Goal: Task Accomplishment & Management: Use online tool/utility

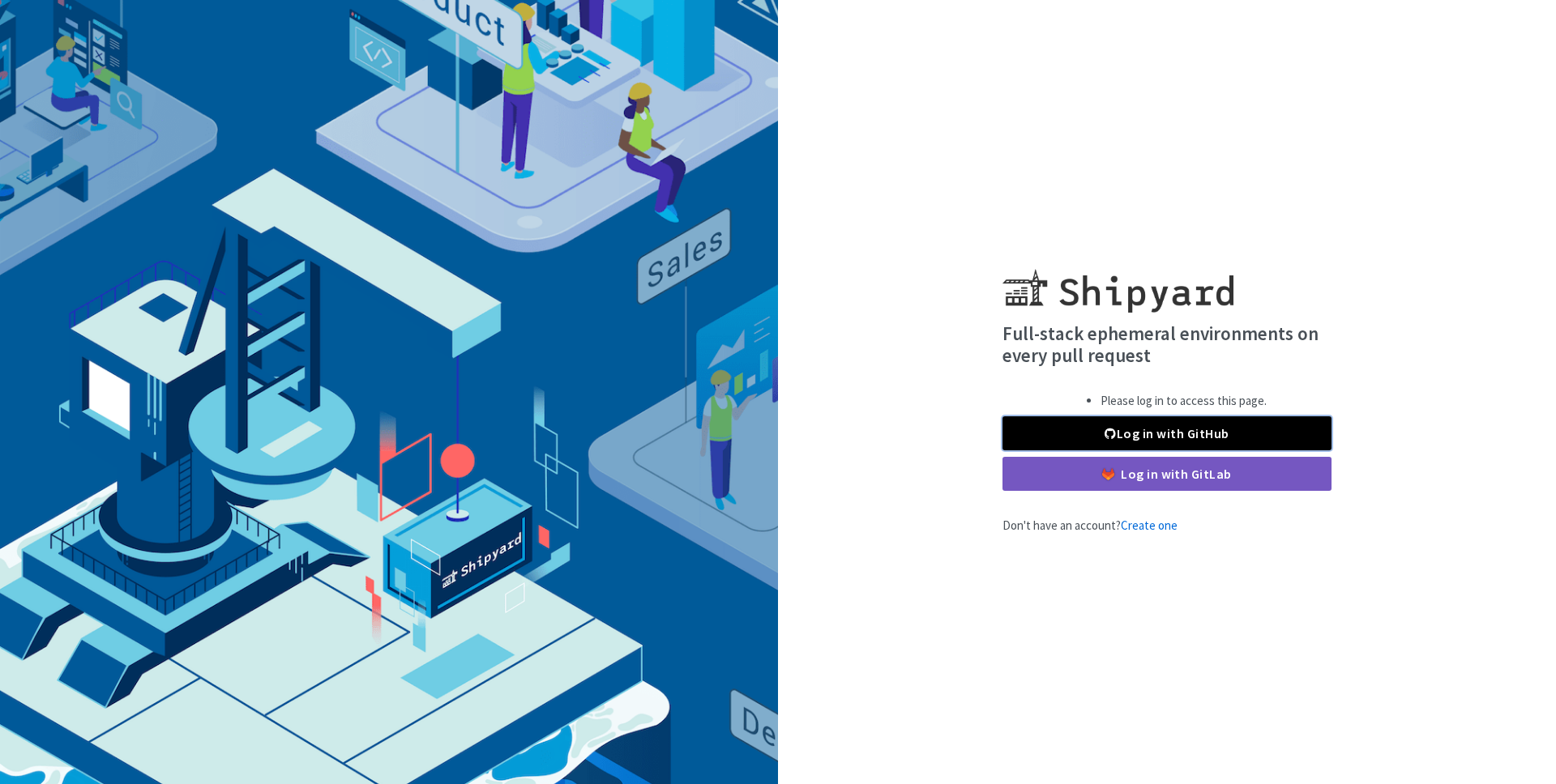
click at [1089, 425] on link "Log in with GitHub" at bounding box center [1167, 433] width 329 height 34
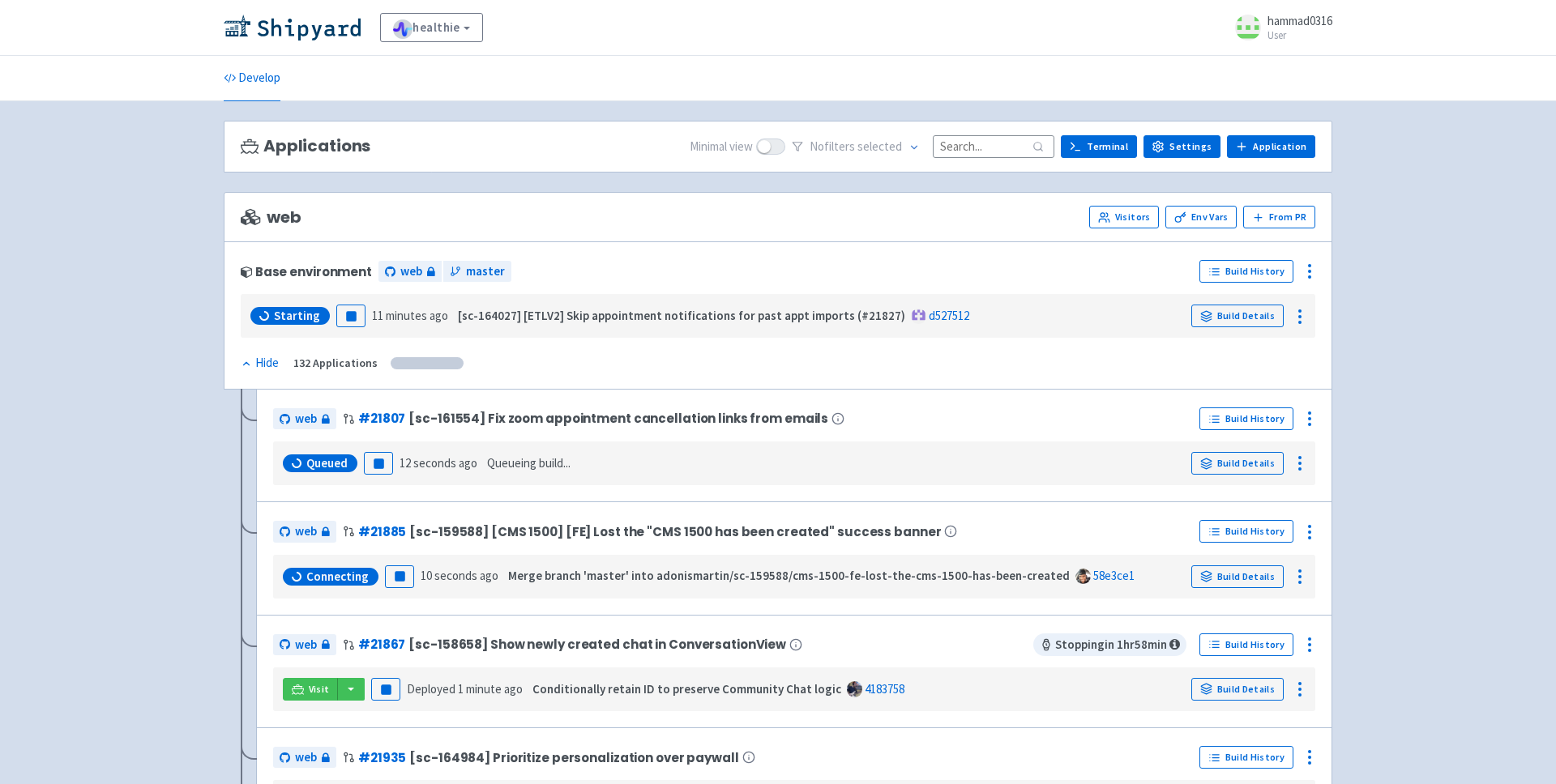
click at [969, 145] on input at bounding box center [993, 146] width 122 height 22
paste input "21379"
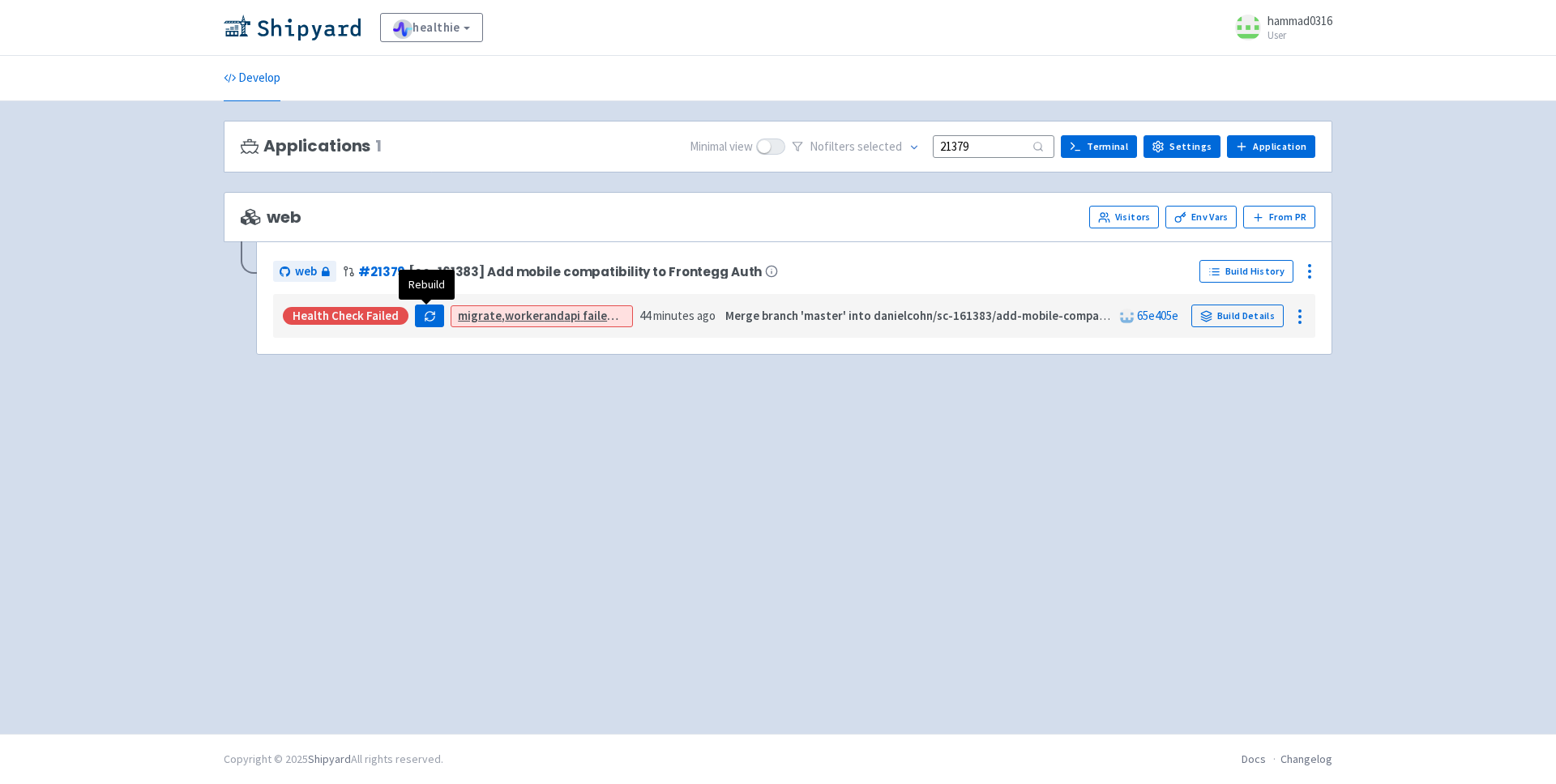
type input "21379"
click at [1223, 273] on link "Build History" at bounding box center [1246, 272] width 94 height 23
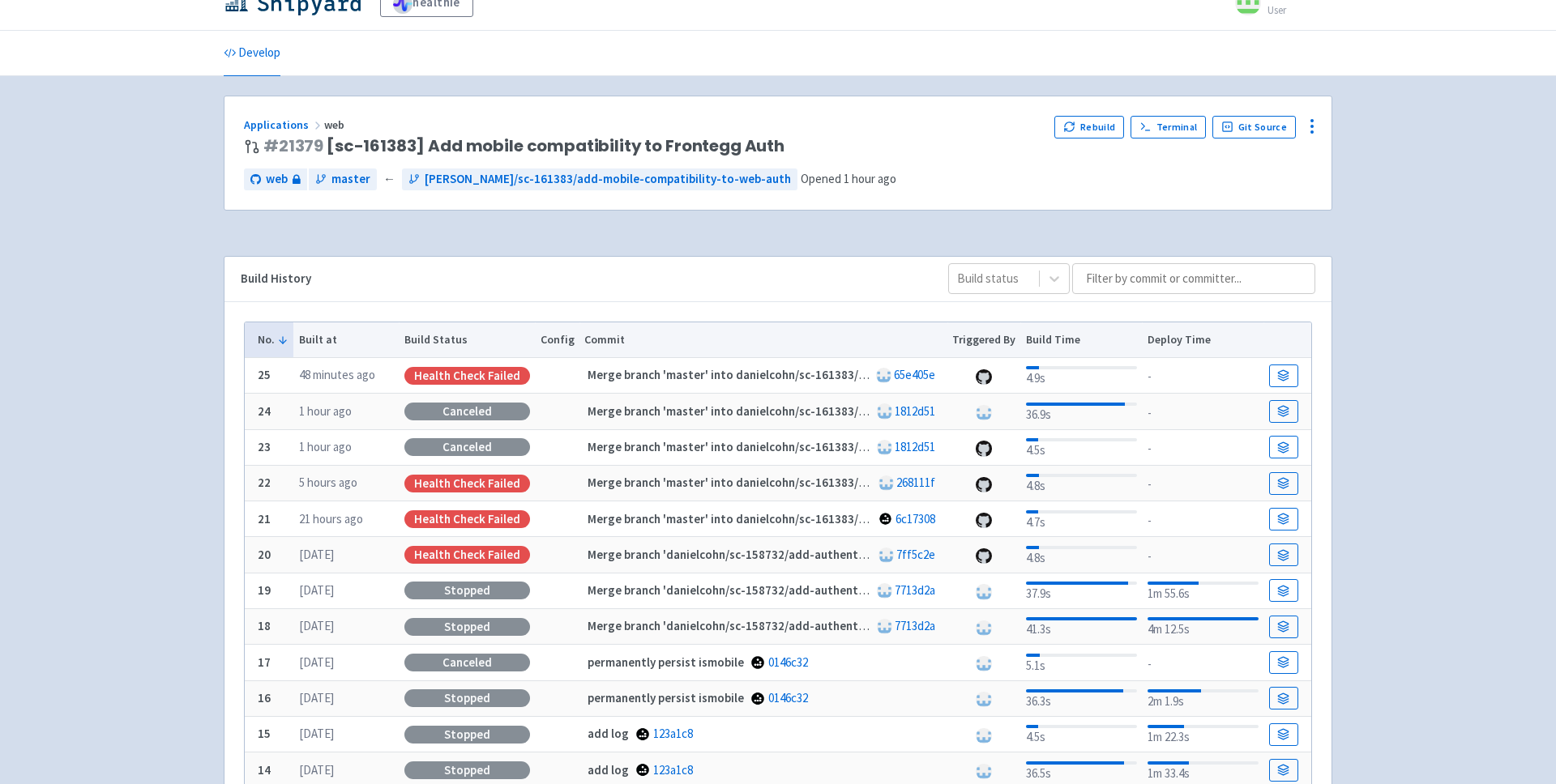
scroll to position [31, 0]
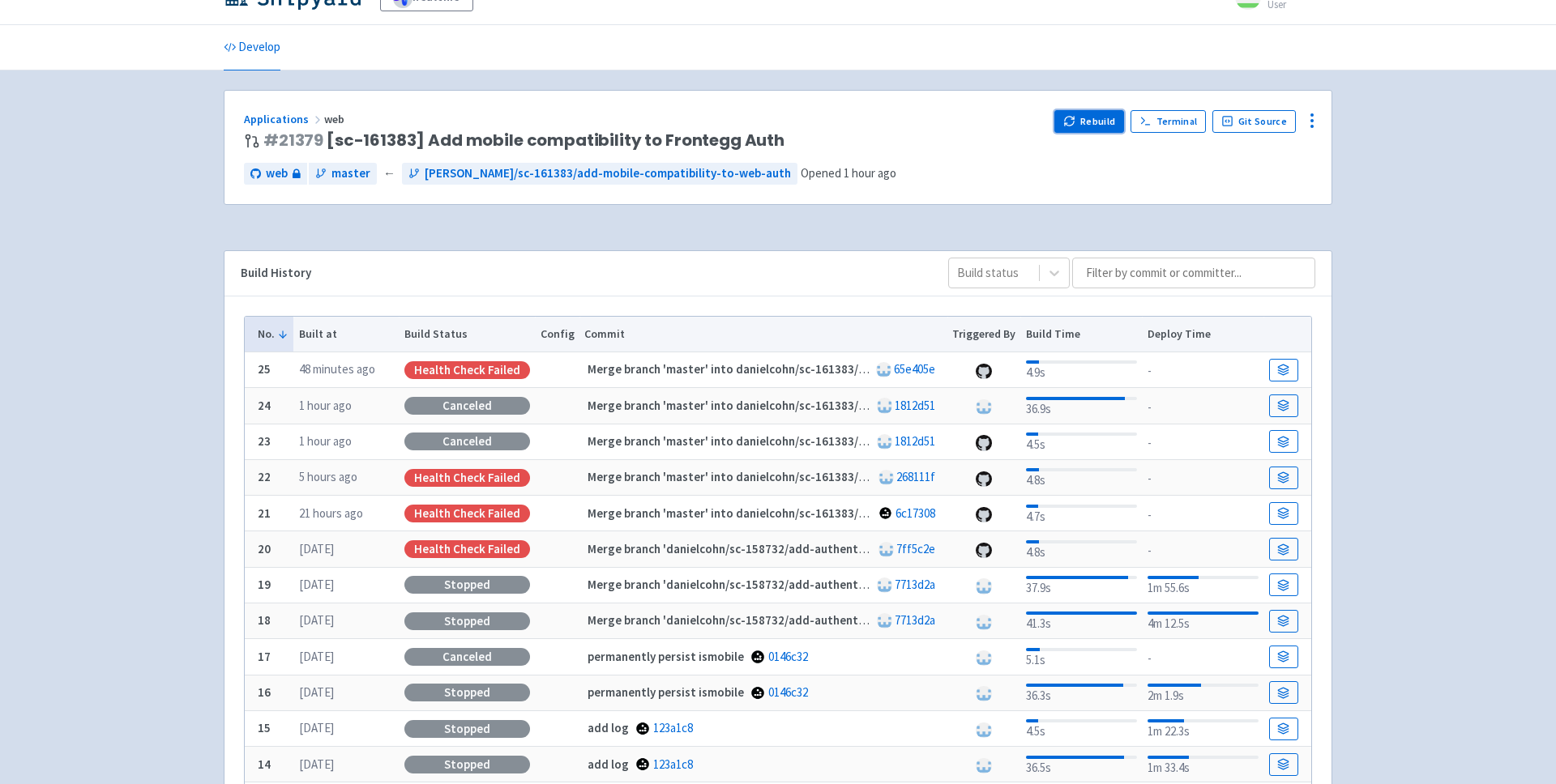
click at [1110, 117] on button "Rebuild" at bounding box center [1088, 122] width 69 height 23
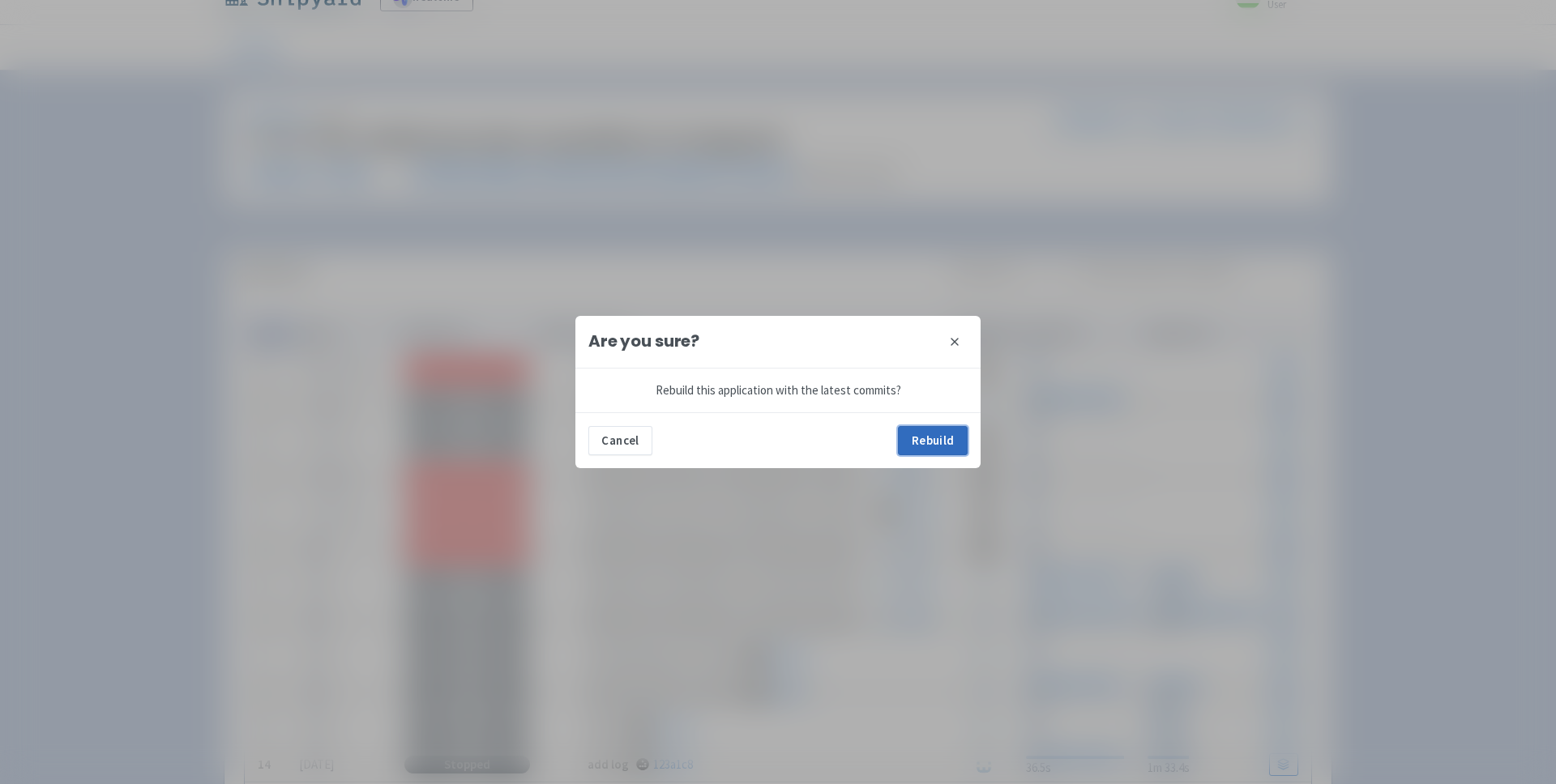
click at [909, 432] on button "Rebuild" at bounding box center [932, 440] width 69 height 29
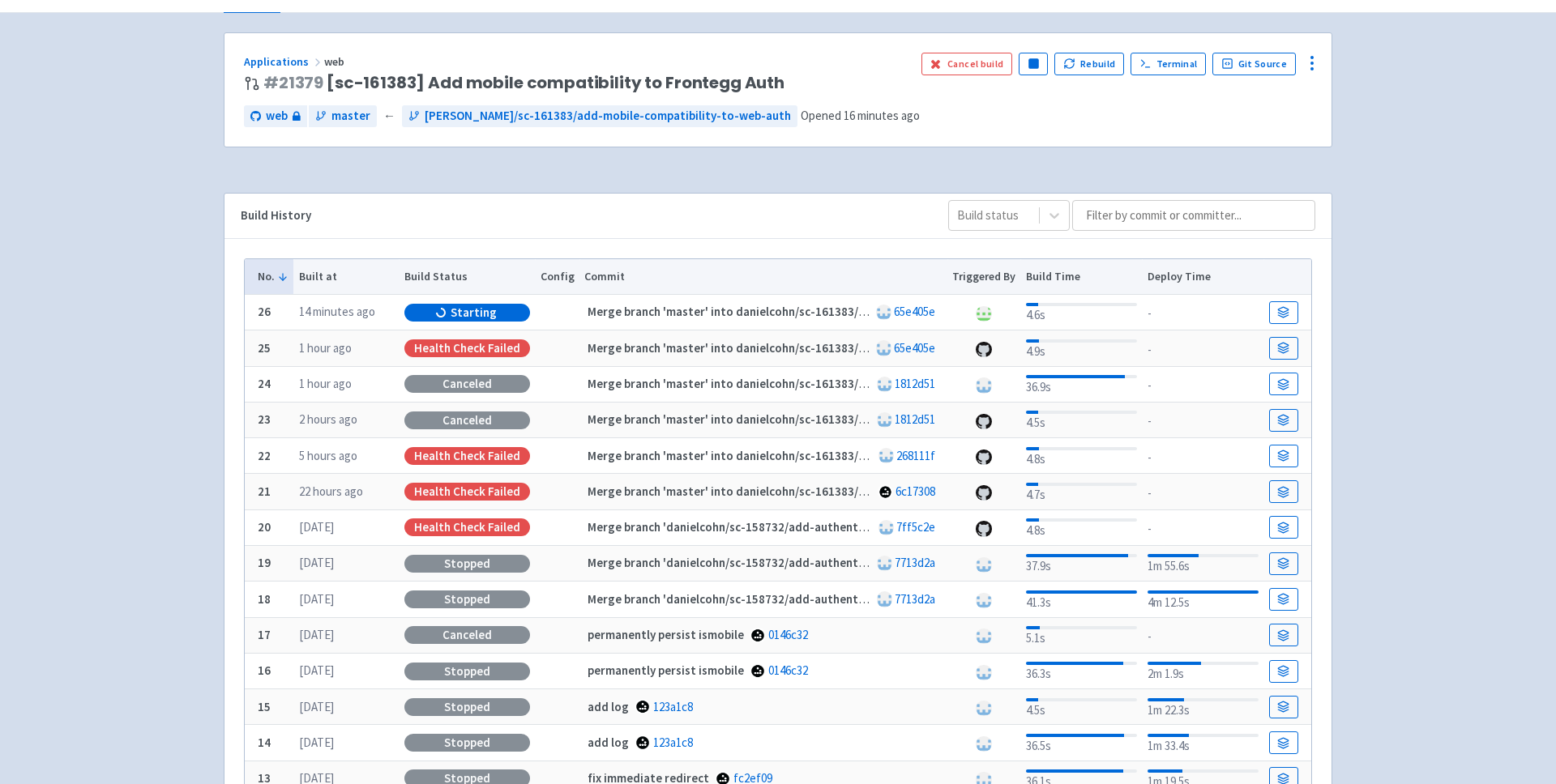
scroll to position [80, 0]
